Goal: Information Seeking & Learning: Learn about a topic

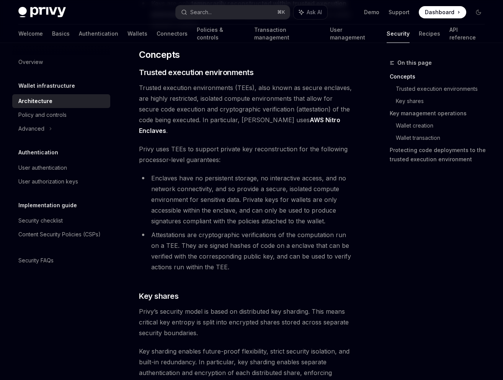
scroll to position [175, 0]
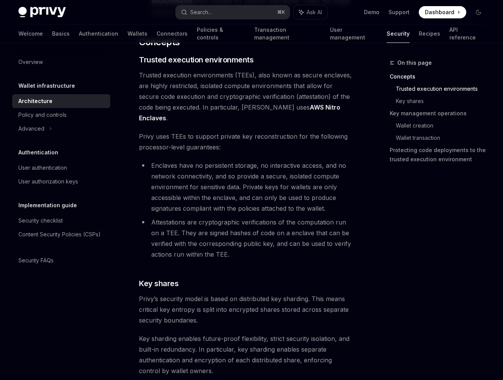
click at [229, 110] on span "Trusted execution environments (TEEs), also known as secure enclaves, are highl…" at bounding box center [247, 97] width 216 height 54
click at [244, 107] on span "Trusted execution environments (TEEs), also known as secure enclaves, are highl…" at bounding box center [247, 97] width 216 height 54
click at [235, 109] on span "Trusted execution environments (TEEs), also known as secure enclaves, are highl…" at bounding box center [247, 97] width 216 height 54
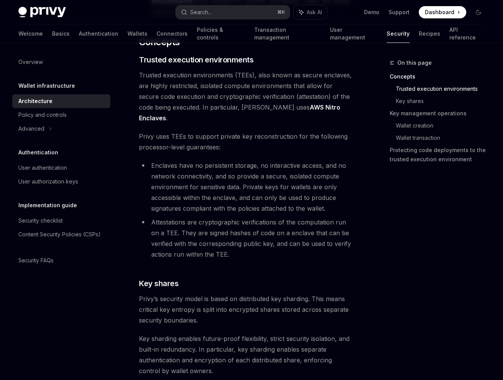
click at [239, 108] on span "Trusted execution environments (TEEs), also known as secure enclaves, are highl…" at bounding box center [247, 97] width 216 height 54
click at [233, 109] on span "Trusted execution environments (TEEs), also known as secure enclaves, are highl…" at bounding box center [247, 97] width 216 height 54
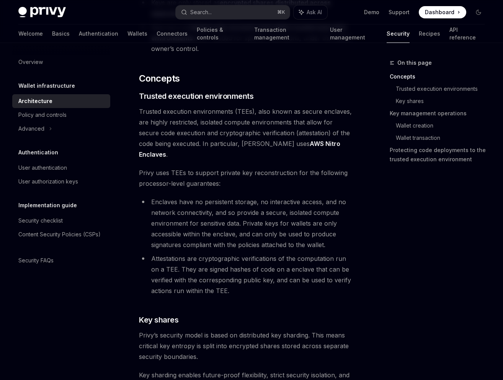
scroll to position [135, 0]
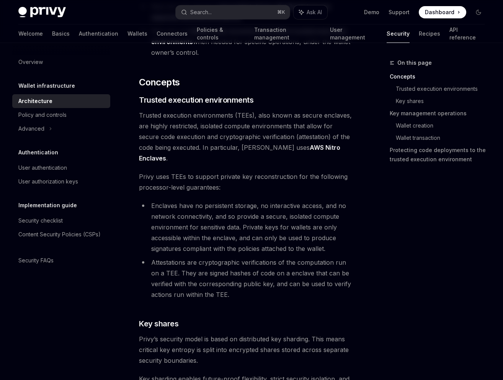
click at [288, 206] on li "Enclaves have no persistent storage, no interactive access, and no network conn…" at bounding box center [247, 227] width 216 height 54
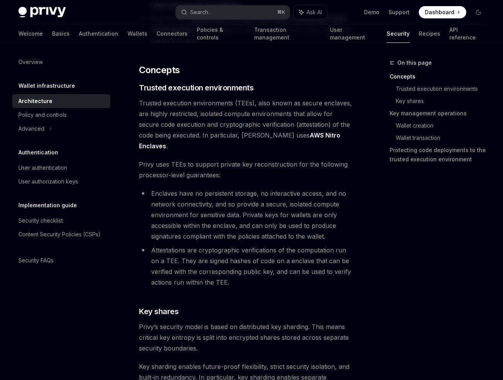
scroll to position [148, 0]
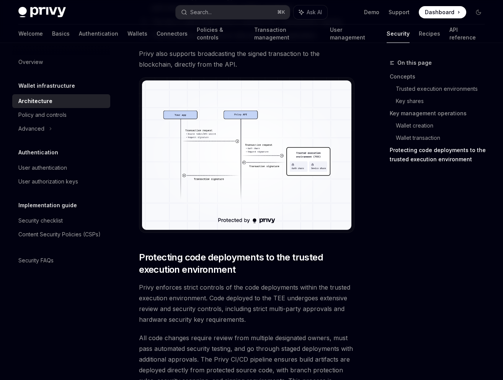
scroll to position [1533, 0]
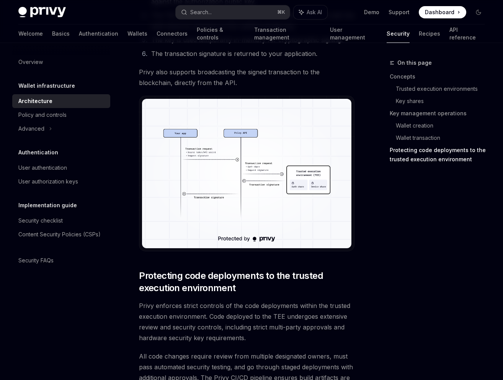
click at [396, 228] on div "On this page Concepts Trusted execution environments Key shares Key management …" at bounding box center [433, 219] width 116 height 322
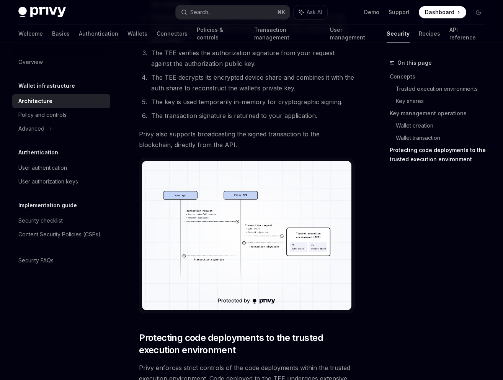
scroll to position [1468, 0]
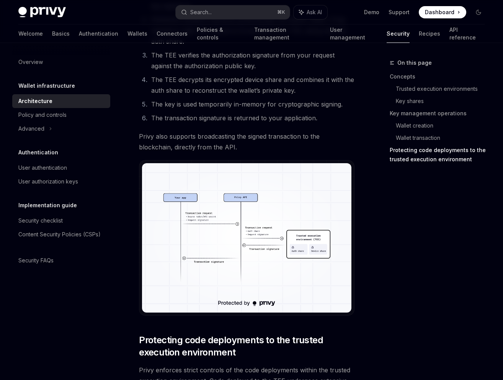
click at [223, 131] on span "Privy also supports broadcasting the signed transaction to the blockchain, dire…" at bounding box center [247, 141] width 216 height 21
click at [216, 75] on ol "Your app makes a POST request to the Privy API with the appropriate bearer toke…" at bounding box center [247, 51] width 216 height 144
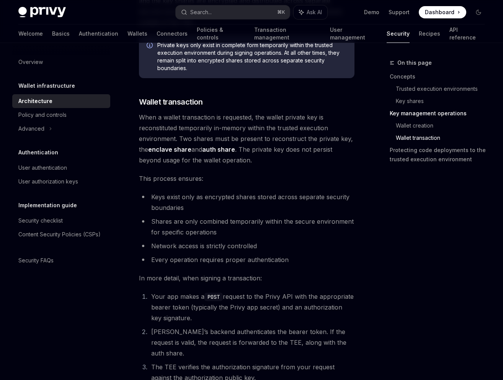
scroll to position [1171, 0]
